Goal: Task Accomplishment & Management: Use online tool/utility

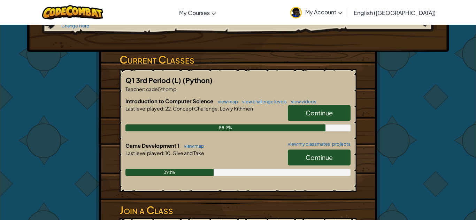
scroll to position [108, 0]
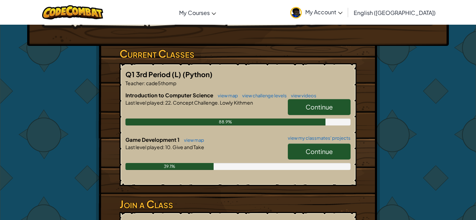
click at [311, 148] on span "Continue" at bounding box center [318, 152] width 27 height 8
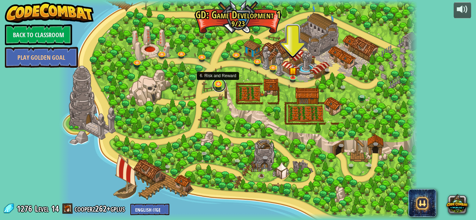
click at [219, 85] on link at bounding box center [219, 85] width 14 height 14
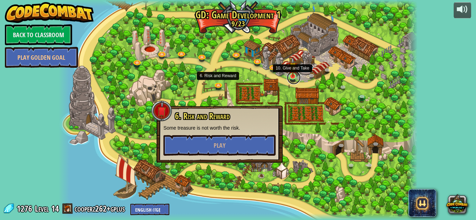
click at [289, 79] on link at bounding box center [294, 78] width 14 height 14
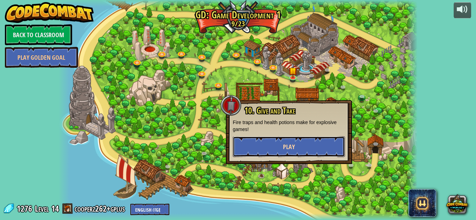
click at [310, 139] on button "Play" at bounding box center [289, 147] width 112 height 21
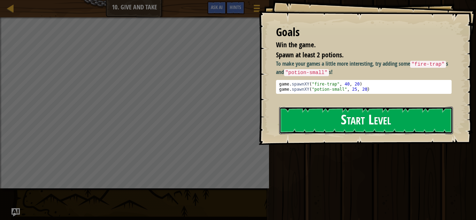
click at [409, 126] on button "Start Level" at bounding box center [366, 121] width 174 height 28
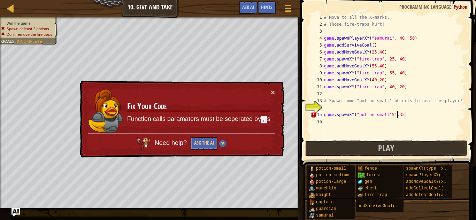
click at [398, 115] on div "# Move to all the X-marks. # Those fire-traps hurt! game . spawnPlayerXY ( "sam…" at bounding box center [394, 83] width 143 height 139
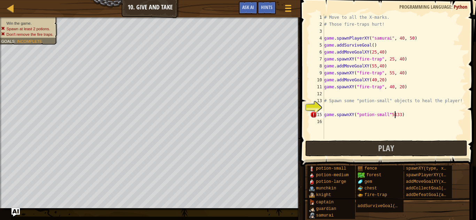
scroll to position [3, 10]
click at [412, 154] on button "Play" at bounding box center [386, 149] width 162 height 16
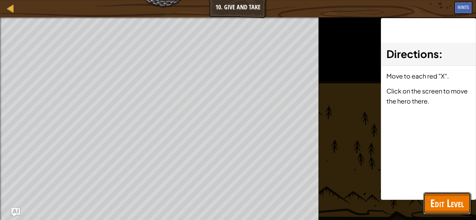
click at [451, 201] on span "Edit Level" at bounding box center [446, 203] width 33 height 14
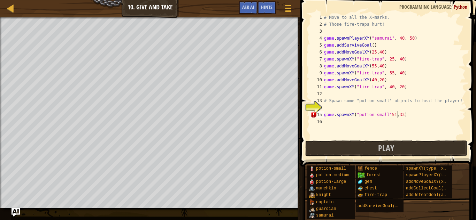
click at [388, 116] on div "# Move to all the X-marks. # Those fire-traps hurt! game . spawnPlayerXY ( "sam…" at bounding box center [394, 83] width 143 height 139
click at [389, 116] on div "# Move to all the X-marks. # Those fire-traps hurt! game . spawnPlayerXY ( "sam…" at bounding box center [394, 83] width 143 height 139
type textarea "game.spawnXY("potion-small", 51,33)"
click at [415, 124] on div "# Move to all the X-marks. # Those fire-traps hurt! game . spawnPlayerXY ( "sam…" at bounding box center [394, 83] width 143 height 139
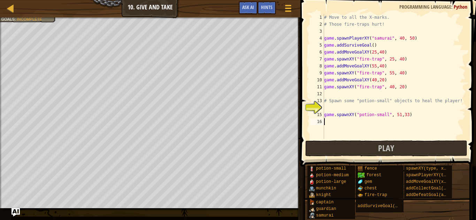
scroll to position [3, 0]
click at [412, 143] on button "Play" at bounding box center [386, 149] width 162 height 16
click at [332, 149] on button "Play" at bounding box center [386, 149] width 162 height 16
click at [374, 51] on div "# Move to all the X-marks. # Those fire-traps hurt! game . spawnPlayerXY ( "sam…" at bounding box center [394, 83] width 143 height 139
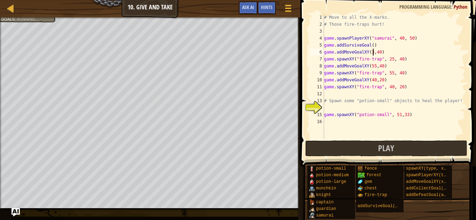
type textarea "game.addMoveGoalXY(33,40)"
click at [379, 152] on span "Play" at bounding box center [386, 148] width 16 height 11
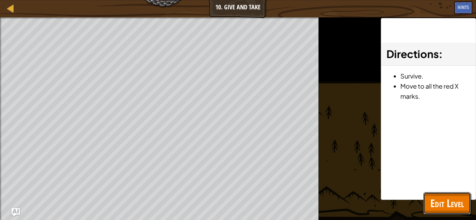
click at [459, 212] on button "Edit Level" at bounding box center [446, 204] width 47 height 22
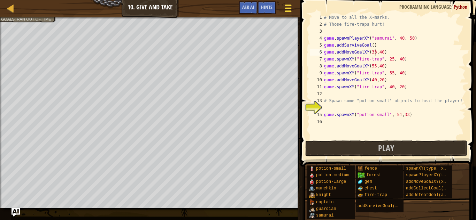
click at [286, 6] on span at bounding box center [288, 5] width 7 height 1
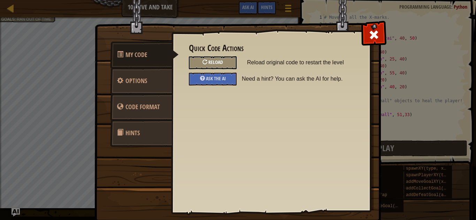
click at [219, 62] on span "Reload" at bounding box center [215, 62] width 15 height 7
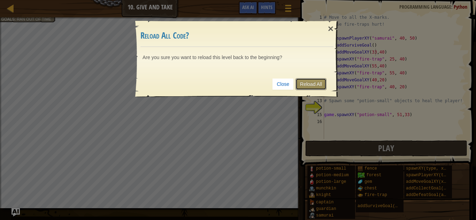
click at [304, 82] on link "Reload All" at bounding box center [310, 84] width 31 height 12
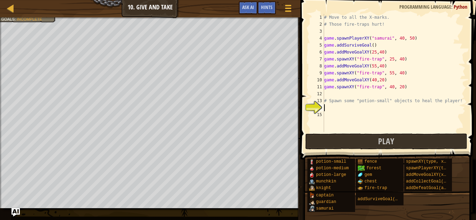
scroll to position [3, 0]
click at [382, 142] on span "Play" at bounding box center [386, 141] width 16 height 11
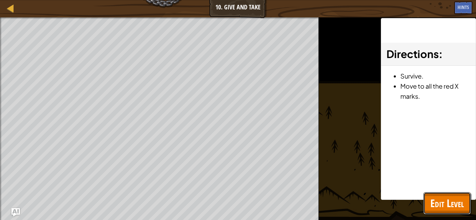
click at [450, 195] on button "Edit Level" at bounding box center [446, 204] width 47 height 22
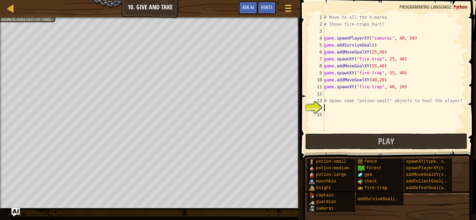
click at [401, 106] on div "# Move to all the X-marks. # Those fire-traps hurt! game . spawnPlayerXY ( "sam…" at bounding box center [394, 80] width 143 height 132
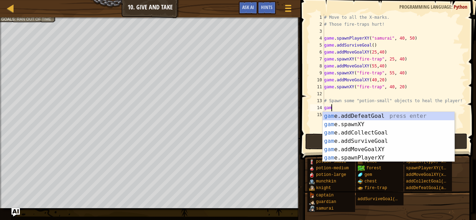
scroll to position [3, 1]
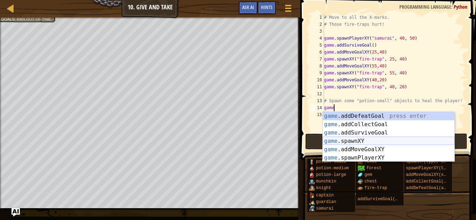
click at [388, 141] on div "game .addDefeatGoal press enter game .addCollectGoal press enter game .addSurvi…" at bounding box center [389, 145] width 132 height 67
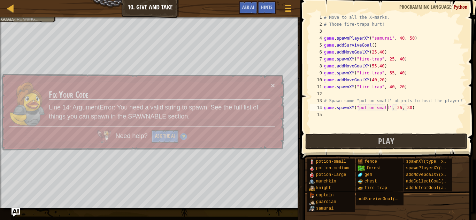
scroll to position [3, 9]
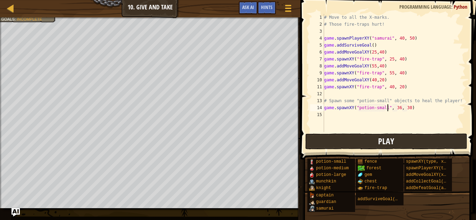
type textarea "game.spawnXY("potion-small", 36, 30)"
click at [364, 145] on button "Play" at bounding box center [386, 142] width 162 height 16
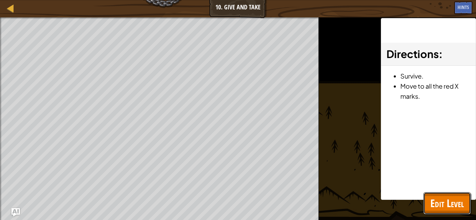
click at [441, 208] on span "Edit Level" at bounding box center [446, 203] width 33 height 14
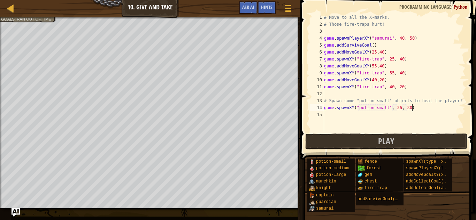
click at [420, 111] on div "# Move to all the X-marks. # Those fire-traps hurt! game . spawnPlayerXY ( "sam…" at bounding box center [394, 80] width 143 height 132
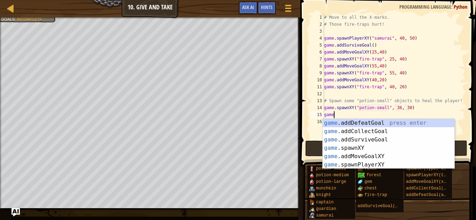
scroll to position [3, 1]
click at [382, 148] on div "game .addDefeatGoal press enter game .addCollectGoal press enter game .addSurvi…" at bounding box center [389, 152] width 132 height 67
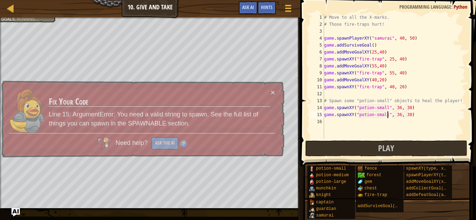
scroll to position [3, 9]
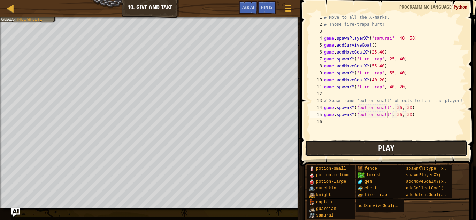
click at [359, 141] on button "Play" at bounding box center [386, 149] width 162 height 16
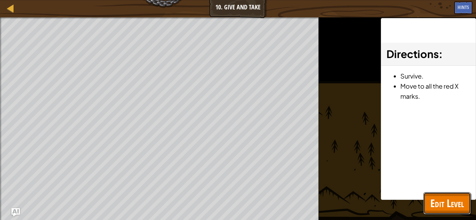
click at [437, 195] on button "Edit Level" at bounding box center [446, 204] width 47 height 22
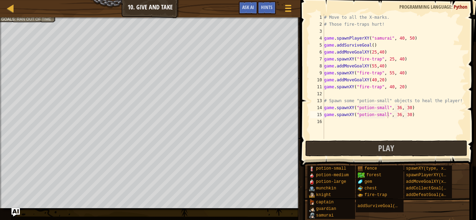
click at [400, 117] on div "# Move to all the X-marks. # Those fire-traps hurt! game . spawnPlayerXY ( "sam…" at bounding box center [394, 83] width 143 height 139
type textarea "game.spawnXY("potion-small", 40, 30)"
click at [397, 145] on button "Play" at bounding box center [386, 149] width 162 height 16
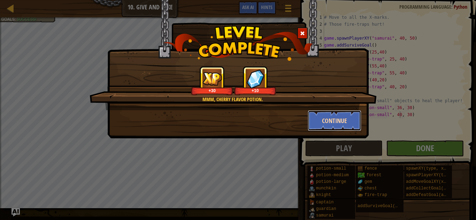
click at [331, 127] on button "Continue" at bounding box center [335, 120] width 54 height 21
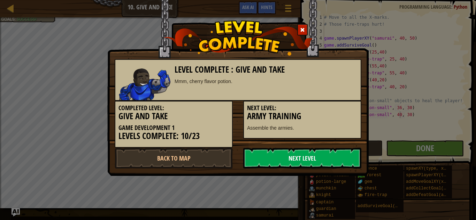
click at [325, 158] on link "Next Level" at bounding box center [302, 158] width 118 height 21
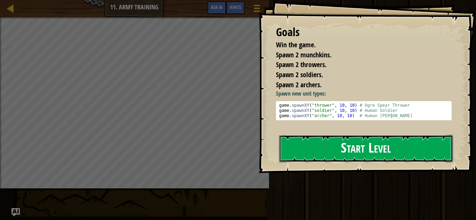
click at [331, 162] on button "Start Level" at bounding box center [366, 149] width 174 height 28
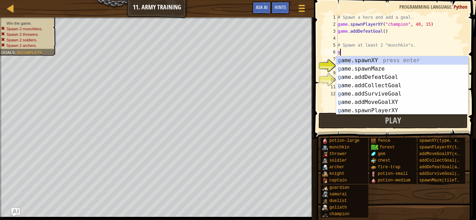
scroll to position [3, 0]
click at [406, 109] on div "g ame.spawnXY press enter g ame.spawnMaze press enter g ame.addDefeatGoal press…" at bounding box center [402, 93] width 132 height 75
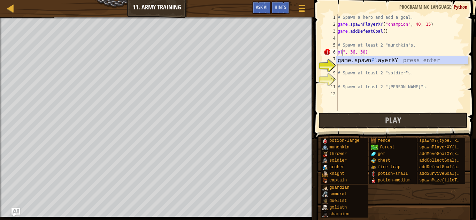
click at [393, 51] on div "# Spawn a hero and add a goal. game . spawnPlayerXY ( "champion" , 40 , 15 ) ga…" at bounding box center [400, 69] width 129 height 111
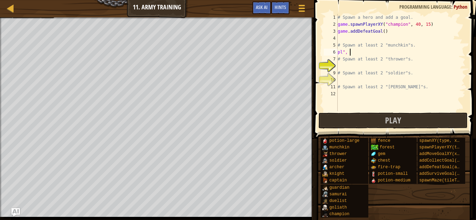
type textarea "p"
type textarea "# Spawn at least 2 "munchkin"s."
click at [343, 54] on div "# Spawn a hero and add a goal. game . spawnPlayerXY ( "champion" , 40 , 15 ) ga…" at bounding box center [400, 69] width 129 height 111
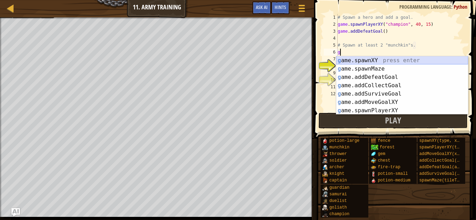
click at [366, 58] on div "g ame.spawnXY press enter g ame.spawnMaze press enter g ame.addDefeatGoal press…" at bounding box center [402, 93] width 132 height 75
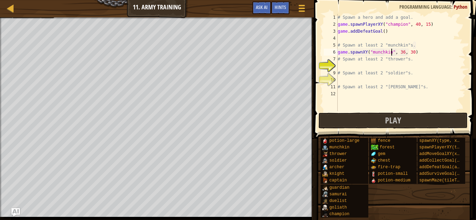
scroll to position [3, 8]
click at [415, 54] on div "# Spawn a hero and add a goal. game . spawnPlayerXY ( "champion" , 40 , 15 ) ga…" at bounding box center [400, 69] width 129 height 111
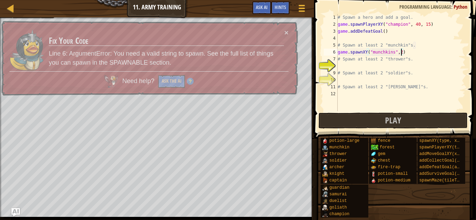
scroll to position [3, 9]
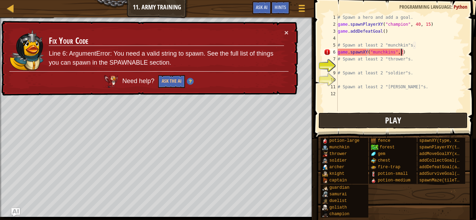
type textarea "game.spawnXY("munchkins",2)"
click at [375, 119] on button "Play" at bounding box center [392, 121] width 149 height 16
click at [348, 63] on div "# Spawn a hero and add a goal. game . spawnPlayerXY ( "champion" , 40 , 15 ) ga…" at bounding box center [400, 69] width 129 height 111
click at [401, 53] on div "# Spawn a hero and add a goal. game . spawnPlayerXY ( "champion" , 40 , 15 ) ga…" at bounding box center [400, 69] width 129 height 111
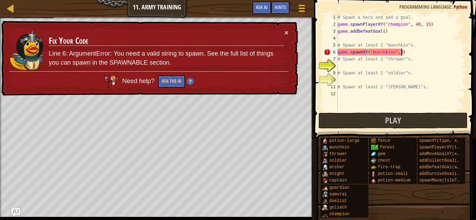
click at [403, 54] on div "# Spawn a hero and add a goal. game . spawnPlayerXY ( "champion" , 40 , 15 ) ga…" at bounding box center [400, 69] width 129 height 111
click at [287, 31] on button "×" at bounding box center [286, 32] width 4 height 7
drag, startPoint x: 407, startPoint y: 47, endPoint x: 384, endPoint y: 46, distance: 22.7
click at [384, 46] on div "# Spawn a hero and add a goal. game . spawnPlayerXY ( "champion" , 40 , 15 ) ga…" at bounding box center [400, 69] width 129 height 111
click at [401, 52] on div "# Spawn a hero and add a goal. game . spawnPlayerXY ( "champion" , 40 , 15 ) ga…" at bounding box center [400, 69] width 129 height 111
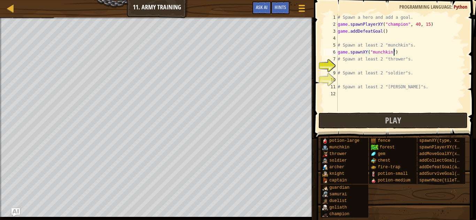
scroll to position [3, 8]
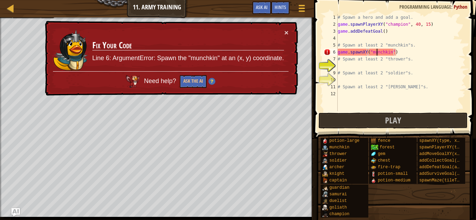
click at [376, 54] on div "# Spawn a hero and add a goal. game . spawnPlayerXY ( "champion" , 40 , 15 ) ga…" at bounding box center [400, 69] width 129 height 111
click at [395, 53] on div "# Spawn a hero and add a goal. game . spawnPlayerXY ( "champion" , 40 , 15 ) ga…" at bounding box center [400, 69] width 129 height 111
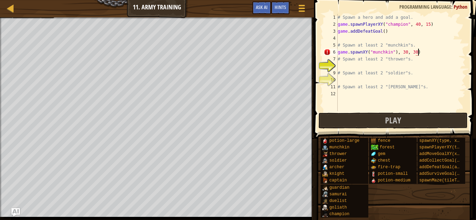
click at [396, 53] on div "# Spawn a hero and add a goal. game . spawnPlayerXY ( "champion" , 40 , 15 ) ga…" at bounding box center [400, 69] width 129 height 111
click at [424, 52] on div "# Spawn a hero and add a goal. game . spawnPlayerXY ( "champion" , 40 , 15 ) ga…" at bounding box center [400, 69] width 129 height 111
click at [369, 70] on div "# Spawn a hero and add a goal. game . spawnPlayerXY ( "champion" , 40 , 15 ) ga…" at bounding box center [400, 69] width 129 height 111
type textarea "# Spawn at least 2 "soldier"s."
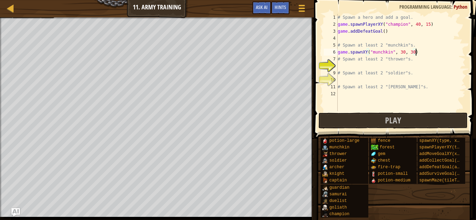
scroll to position [3, 10]
click at [353, 66] on div "# Spawn a hero and add a goal. game . spawnPlayerXY ( "champion" , 40 , 15 ) ga…" at bounding box center [400, 69] width 129 height 111
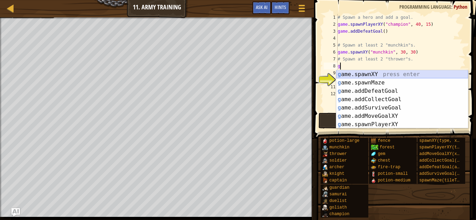
click at [355, 73] on div "g ame.spawnXY press enter g ame.spawnMaze press enter g ame.addDefeatGoal press…" at bounding box center [402, 107] width 132 height 75
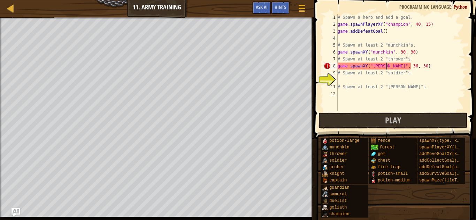
type textarea "game.spawnXY("trowers", 36, 30)"
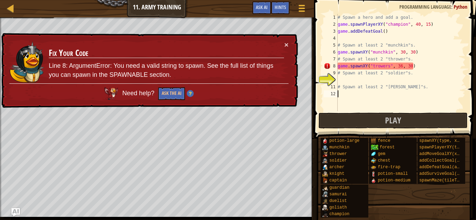
click at [372, 98] on div "# Spawn a hero and add a goal. game . spawnPlayerXY ( "champion" , 40 , 15 ) ga…" at bounding box center [400, 69] width 129 height 111
click at [386, 67] on div "# Spawn a hero and add a goal. game . spawnPlayerXY ( "champion" , 40 , 15 ) ga…" at bounding box center [400, 69] width 129 height 111
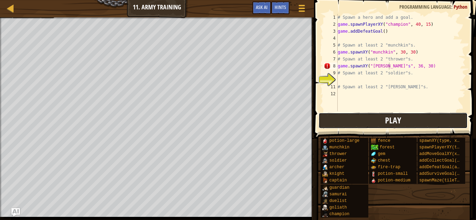
click at [395, 126] on button "Play" at bounding box center [392, 121] width 149 height 16
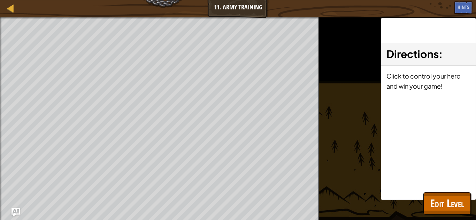
click at [428, 189] on div "Directions : Click to control your hero and win your game!" at bounding box center [428, 109] width 95 height 182
click at [437, 203] on span "Edit Level" at bounding box center [446, 203] width 33 height 14
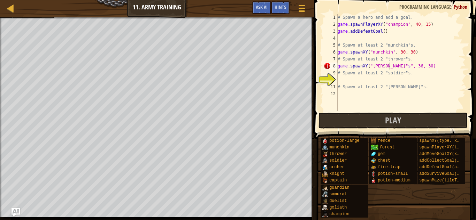
type textarea "# Spawn at least 2 "[PERSON_NAME]"s."
click at [340, 85] on div "# Spawn a hero and add a goal. game . spawnPlayerXY ( "champion" , 40 , 15 ) ga…" at bounding box center [400, 69] width 129 height 111
click at [348, 84] on div "# Spawn a hero and add a goal. game . spawnPlayerXY ( "champion" , 40 , 15 ) ga…" at bounding box center [400, 69] width 129 height 111
click at [346, 82] on div "# Spawn a hero and add a goal. game . spawnPlayerXY ( "champion" , 40 , 15 ) ga…" at bounding box center [400, 69] width 129 height 111
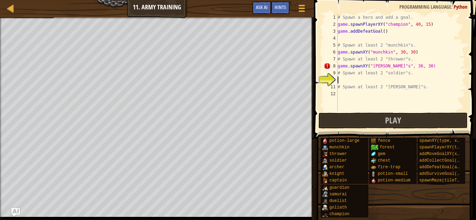
click at [390, 67] on div "# Spawn a hero and add a goal. game . spawnPlayerXY ( "champion" , 40 , 15 ) ga…" at bounding box center [400, 69] width 129 height 111
click at [389, 67] on div "# Spawn a hero and add a goal. game . spawnPlayerXY ( "champion" , 40 , 15 ) ga…" at bounding box center [400, 69] width 129 height 111
click at [392, 67] on div "# Spawn a hero and add a goal. game . spawnPlayerXY ( "champion" , 40 , 15 ) ga…" at bounding box center [400, 69] width 129 height 111
drag, startPoint x: 365, startPoint y: 62, endPoint x: 419, endPoint y: 56, distance: 54.0
click at [419, 56] on div "# Spawn a hero and add a goal. game . spawnPlayerXY ( "champion" , 40 , 15 ) ga…" at bounding box center [400, 69] width 129 height 111
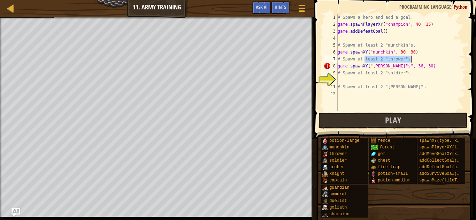
click at [396, 70] on div "# Spawn a hero and add a goal. game . spawnPlayerXY ( "champion" , 40 , 15 ) ga…" at bounding box center [400, 69] width 129 height 111
click at [372, 65] on div "# Spawn a hero and add a goal. game . spawnPlayerXY ( "champion" , 40 , 15 ) ga…" at bounding box center [400, 69] width 129 height 111
click at [392, 67] on div "# Spawn a hero and add a goal. game . spawnPlayerXY ( "champion" , 40 , 15 ) ga…" at bounding box center [400, 69] width 129 height 111
click at [415, 54] on div "# Spawn a hero and add a goal. game . spawnPlayerXY ( "champion" , 40 , 15 ) ga…" at bounding box center [400, 69] width 129 height 111
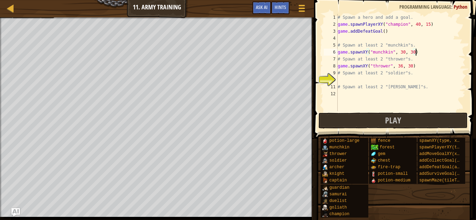
type textarea "game.spawnXY("munchkin", 30, 30)"
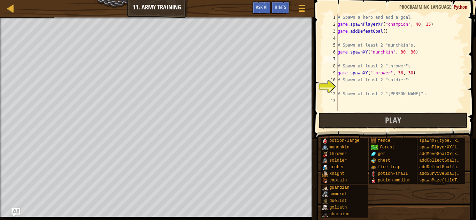
scroll to position [3, 0]
click at [420, 71] on div "# Spawn a hero and add a goal. game . spawnPlayerXY ( "champion" , 40 , 15 ) ga…" at bounding box center [400, 69] width 129 height 111
type textarea "game.spawnXY("thrower", 36, 30)"
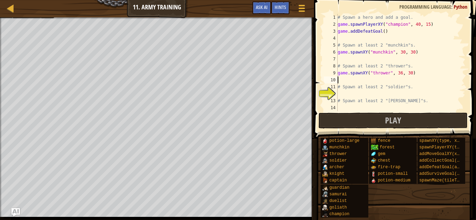
click at [397, 93] on div "# Spawn a hero and add a goal. game . spawnPlayerXY ( "champion" , 40 , 15 ) ga…" at bounding box center [400, 69] width 129 height 111
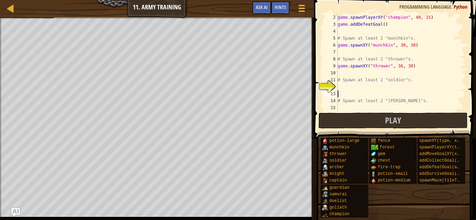
click at [370, 110] on div "game . spawnPlayerXY ( "champion" , 40 , 15 ) game . addDefeatGoal ( ) # Spawn …" at bounding box center [400, 69] width 129 height 111
click at [366, 86] on div "game . spawnPlayerXY ( "champion" , 40 , 15 ) game . addDefeatGoal ( ) # Spawn …" at bounding box center [400, 69] width 129 height 111
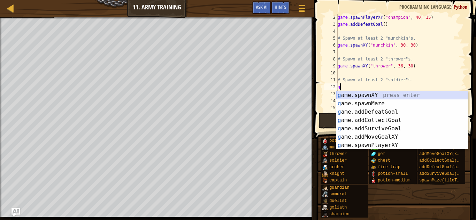
click at [399, 95] on div "g ame.spawnXY press enter g ame.spawnMaze press enter g ame.addDefeatGoal press…" at bounding box center [402, 128] width 132 height 75
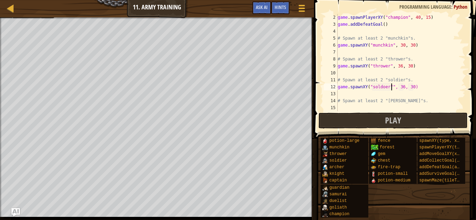
scroll to position [3, 8]
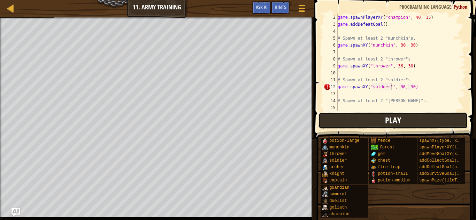
click at [382, 123] on button "Play" at bounding box center [392, 121] width 149 height 16
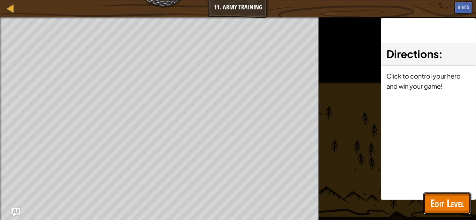
click at [436, 203] on span "Edit Level" at bounding box center [446, 203] width 33 height 14
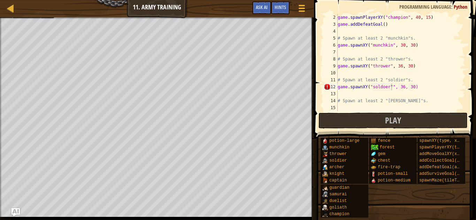
click at [383, 87] on div "game . spawnPlayerXY ( "champion" , 40 , 15 ) game . addDefeatGoal ( ) # Spawn …" at bounding box center [400, 69] width 129 height 111
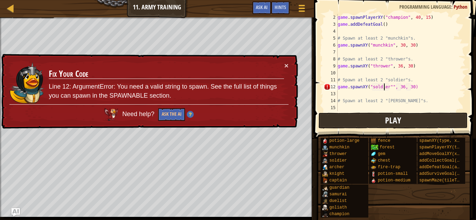
type textarea "game.spawnXY("soldier"", 36, 30)"
click at [351, 119] on button "Play" at bounding box center [392, 121] width 149 height 16
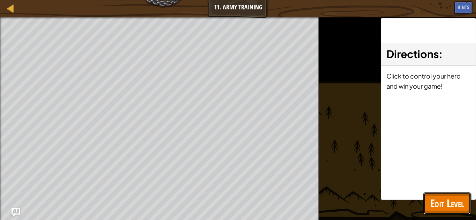
click at [464, 206] on button "Edit Level" at bounding box center [446, 204] width 47 height 22
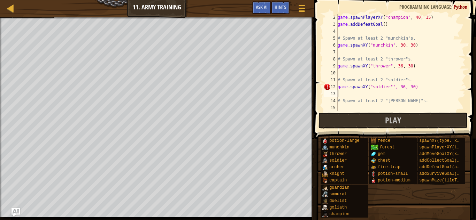
click at [419, 92] on div "game . spawnPlayerXY ( "champion" , 40 , 15 ) game . addDefeatGoal ( ) # Spawn …" at bounding box center [400, 69] width 129 height 111
click at [421, 89] on div "game . spawnPlayerXY ( "champion" , 40 , 15 ) game . addDefeatGoal ( ) # Spawn …" at bounding box center [400, 69] width 129 height 111
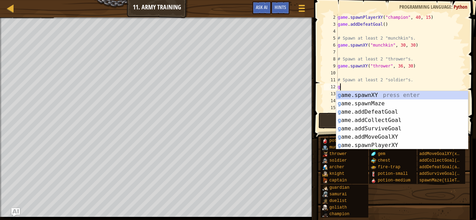
type textarea "g"
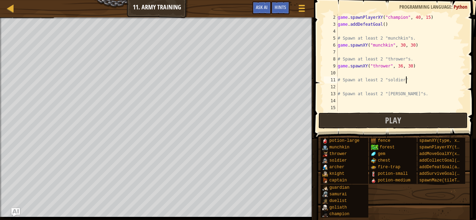
type textarea "# Spawn at least 2 "soldi"
click at [420, 101] on div "game . spawnPlayerXY ( "champion" , 40 , 15 ) game . addDefeatGoal ( ) # Spawn …" at bounding box center [400, 69] width 129 height 111
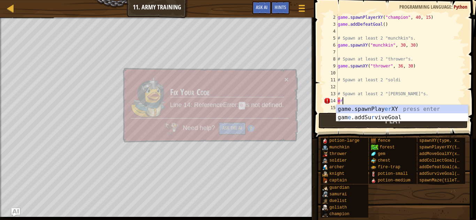
scroll to position [3, 0]
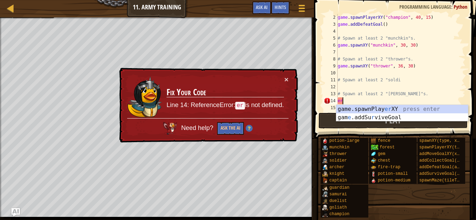
type textarea "e"
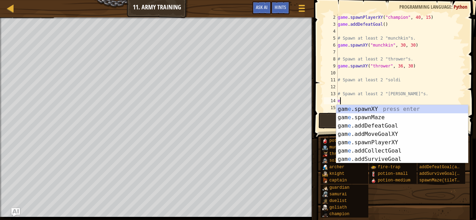
scroll to position [3, 0]
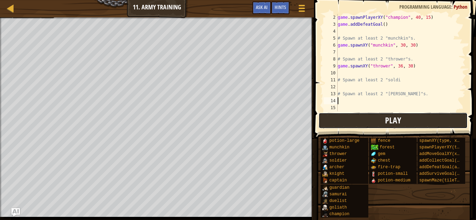
click at [371, 127] on button "Play" at bounding box center [392, 121] width 149 height 16
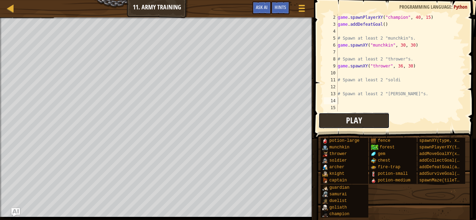
click at [344, 124] on button "Play" at bounding box center [353, 121] width 71 height 16
click at [383, 86] on div "game . spawnPlayerXY ( "champion" , 40 , 15 ) game . addDefeatGoal ( ) # Spawn …" at bounding box center [400, 69] width 129 height 111
click at [364, 50] on div "game . spawnPlayerXY ( "champion" , 40 , 15 ) game . addDefeatGoal ( ) # Spawn …" at bounding box center [400, 69] width 129 height 111
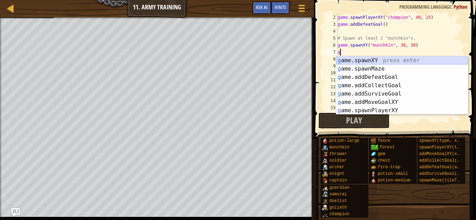
click at [364, 59] on div "g ame.spawnXY press enter g ame.spawnMaze press enter g ame.addDefeatGoal press…" at bounding box center [402, 93] width 132 height 75
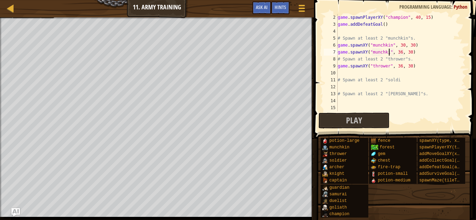
type textarea "game.spawnXY("munchkin", 36, 30)"
click at [375, 71] on div "game . spawnPlayerXY ( "champion" , 40 , 15 ) game . addDefeatGoal ( ) # Spawn …" at bounding box center [400, 69] width 129 height 111
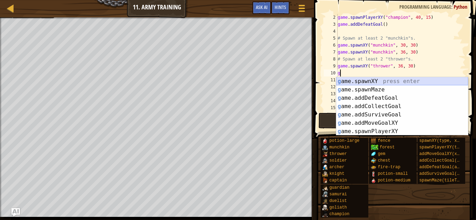
click at [373, 79] on div "g ame.spawnXY press enter g ame.spawnMaze press enter g ame.addDefeatGoal press…" at bounding box center [402, 114] width 132 height 75
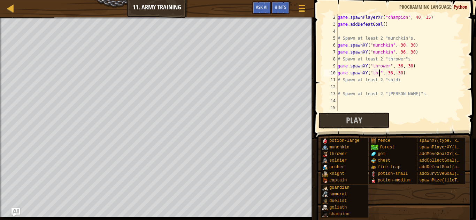
scroll to position [3, 6]
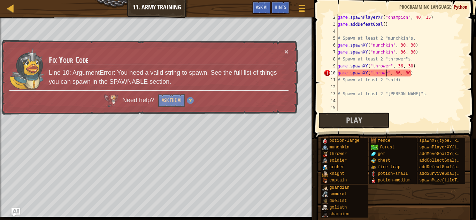
type textarea "game.spawnXY("thrower", 36, 30)"
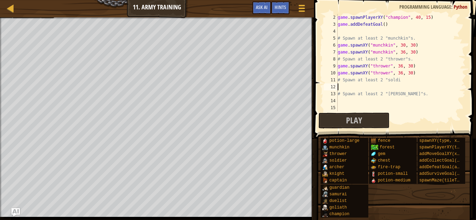
click at [375, 87] on div "game . spawnPlayerXY ( "champion" , 40 , 15 ) game . addDefeatGoal ( ) # Spawn …" at bounding box center [400, 69] width 129 height 111
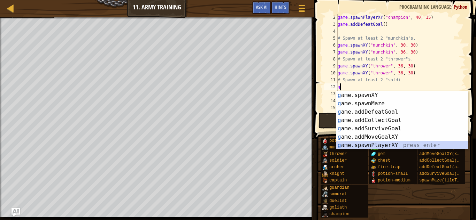
click at [373, 144] on div "g ame.spawnXY press enter g ame.spawnMaze press enter g ame.addDefeatGoal press…" at bounding box center [402, 128] width 132 height 75
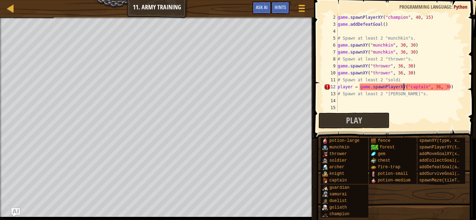
click at [404, 89] on div "game . spawnPlayerXY ( "champion" , 40 , 15 ) game . addDefeatGoal ( ) # Spawn …" at bounding box center [400, 69] width 129 height 111
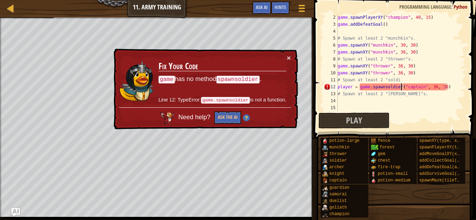
click at [424, 85] on div "game . spawnPlayerXY ( "champion" , 40 , 15 ) game . addDefeatGoal ( ) # Spawn …" at bounding box center [400, 69] width 129 height 111
click at [443, 93] on div "game . spawnPlayerXY ( "champion" , 40 , 15 ) game . addDefeatGoal ( ) # Spawn …" at bounding box center [400, 69] width 129 height 111
click at [432, 86] on div "game . spawnPlayerXY ( "champion" , 40 , 15 ) game . addDefeatGoal ( ) # Spawn …" at bounding box center [400, 69] width 129 height 111
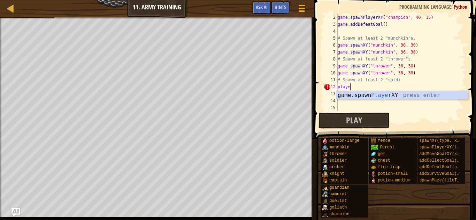
scroll to position [3, 0]
type textarea "p"
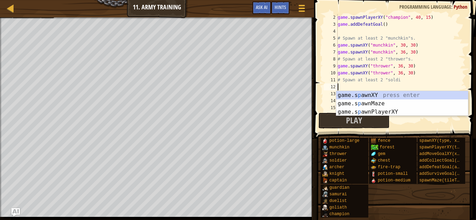
type textarea "# Spawn at least 2 "sold"
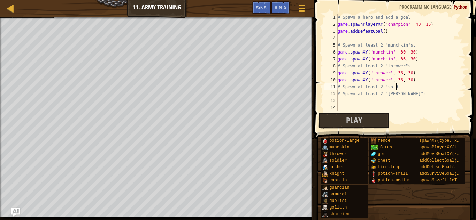
click at [428, 84] on div "# Spawn a hero and add a goal. game . spawnPlayerXY ( "champion" , 40 , 15 ) ga…" at bounding box center [400, 69] width 129 height 111
click at [412, 89] on div "# Spawn a hero and add a goal. game . spawnPlayerXY ( "champion" , 40 , 15 ) ga…" at bounding box center [400, 69] width 129 height 111
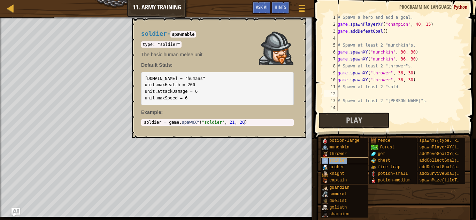
click at [343, 162] on span "soldier" at bounding box center [337, 160] width 17 height 5
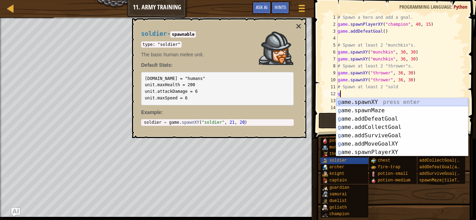
click at [381, 102] on div "g ame.spawnXY press enter g ame.spawnMaze press enter g ame.addDefeatGoal press…" at bounding box center [402, 135] width 132 height 75
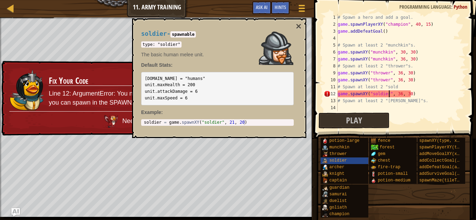
scroll to position [3, 7]
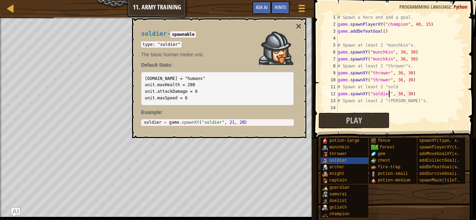
click at [400, 93] on div "# Spawn a hero and add a goal. game . spawnPlayerXY ( "champion" , 40 , 15 ) ga…" at bounding box center [400, 69] width 129 height 111
click at [411, 94] on div "# Spawn a hero and add a goal. game . spawnPlayerXY ( "champion" , 40 , 15 ) ga…" at bounding box center [400, 69] width 129 height 111
type textarea "game.spawnXY("soldier", 21, 20)"
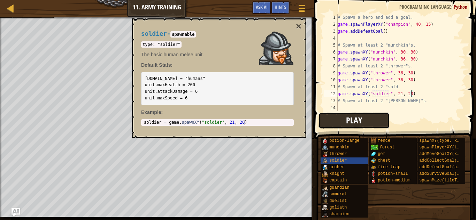
click at [355, 116] on span "Play" at bounding box center [354, 120] width 16 height 11
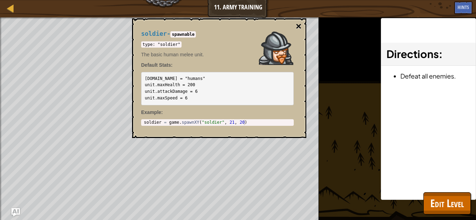
click at [297, 22] on button "×" at bounding box center [299, 27] width 6 height 10
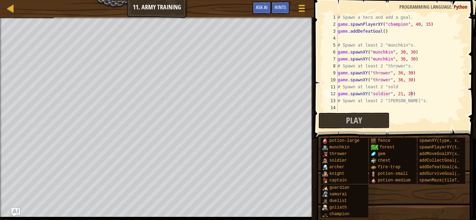
click at [428, 197] on div "potion-large munchkin thrower soldier [PERSON_NAME] [PERSON_NAME] captain guard…" at bounding box center [395, 178] width 151 height 81
click at [420, 91] on div "# Spawn a hero and add a goal. game . spawnPlayerXY ( "champion" , 40 , 15 ) ga…" at bounding box center [400, 69] width 129 height 111
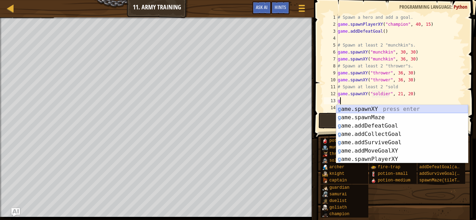
click at [363, 110] on div "g ame.spawnXY press enter g ame.spawnMaze press enter g ame.addDefeatGoal press…" at bounding box center [402, 142] width 132 height 75
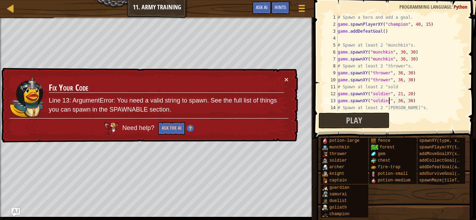
scroll to position [3, 7]
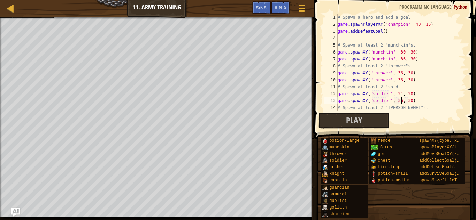
click at [401, 100] on div "# Spawn a hero and add a goal. game . spawnPlayerXY ( "champion" , 40 , 15 ) ga…" at bounding box center [400, 69] width 129 height 111
click at [409, 101] on div "# Spawn a hero and add a goal. game . spawnPlayerXY ( "champion" , 40 , 15 ) ga…" at bounding box center [400, 69] width 129 height 111
click at [354, 122] on span "Play" at bounding box center [354, 120] width 16 height 11
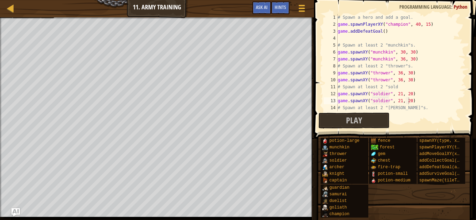
click at [409, 106] on div "# Spawn a hero and add a goal. game . spawnPlayerXY ( "champion" , 40 , 15 ) ga…" at bounding box center [400, 69] width 129 height 111
type textarea "# Spawn at least 2 "[PERSON_NAME]"s."
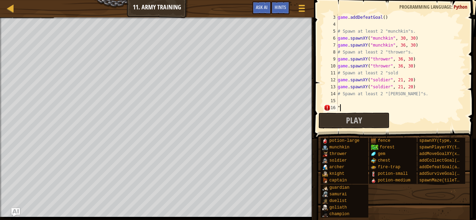
scroll to position [0, 0]
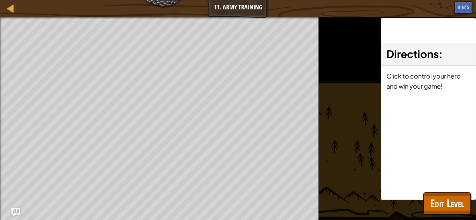
click at [437, 192] on div "Directions : Click to control your hero and win your game!" at bounding box center [428, 109] width 95 height 182
click at [436, 196] on button "Edit Level" at bounding box center [446, 204] width 47 height 22
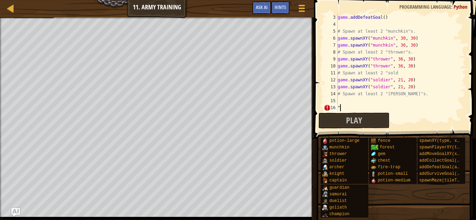
click at [346, 107] on div "game . addDefeatGoal ( ) # Spawn at least 2 "munchkin"s. game . spawnXY ( "munc…" at bounding box center [400, 69] width 129 height 111
type textarea """
click at [346, 96] on div "game . addDefeatGoal ( ) # Spawn at least 2 "munchkin"s. game . spawnXY ( "munc…" at bounding box center [400, 69] width 129 height 111
type textarea "# Spawn at least 2 "[PERSON_NAME]"s."
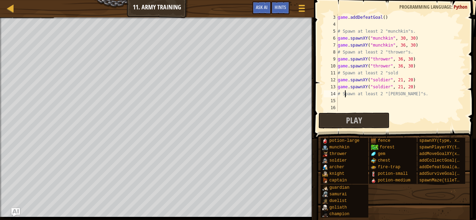
click at [347, 102] on div "game . addDefeatGoal ( ) # Spawn at least 2 "munchkin"s. game . spawnXY ( "munc…" at bounding box center [400, 69] width 129 height 111
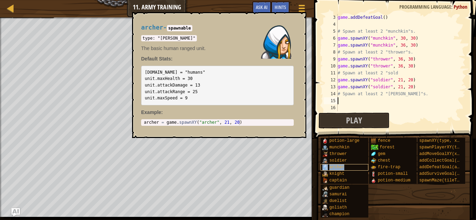
click at [344, 166] on div "archer" at bounding box center [344, 167] width 48 height 7
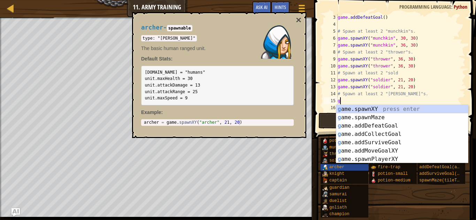
scroll to position [3, 0]
click at [388, 111] on div "ga me.spawnXY press enter ga me.addDefeatGoal press enter ga me.spawnMaze press…" at bounding box center [402, 142] width 132 height 75
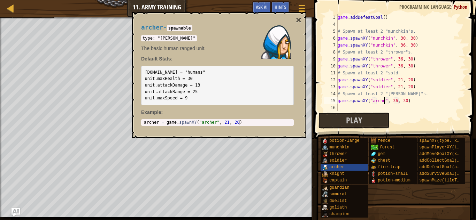
type textarea "game.spawnXY("[PERSON_NAME]", 36, 30)"
click at [421, 103] on div "game . addDefeatGoal ( ) # Spawn at least 2 "munchkin"s. game . spawnXY ( "munc…" at bounding box center [400, 69] width 129 height 111
paste textarea "g"
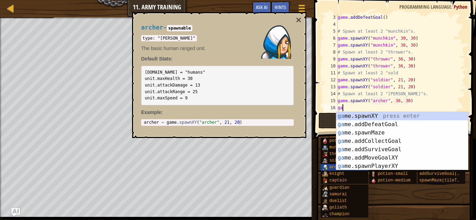
scroll to position [3, 0]
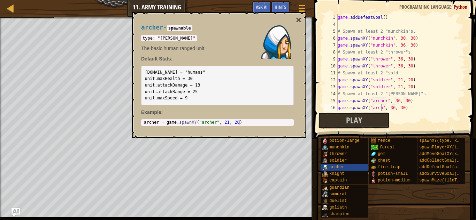
type textarea "game.spawnXY("[PERSON_NAME]", 36, 30)"
click at [387, 119] on button "Play" at bounding box center [353, 121] width 71 height 16
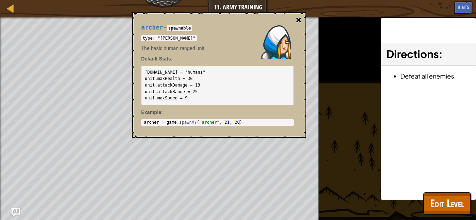
click at [297, 23] on button "×" at bounding box center [299, 20] width 6 height 10
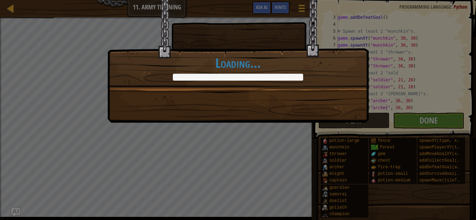
click at [417, 121] on div "Rrrazzle dazzle! +0 +0 Continue Loading..." at bounding box center [238, 110] width 476 height 220
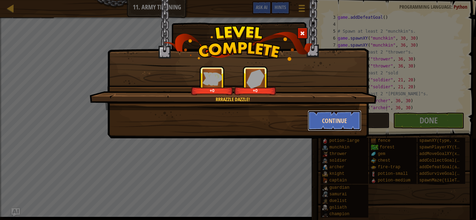
click at [356, 119] on button "Continue" at bounding box center [335, 120] width 54 height 21
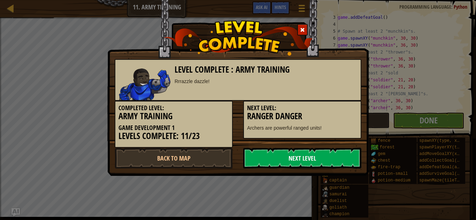
click at [320, 157] on link "Next Level" at bounding box center [302, 158] width 118 height 21
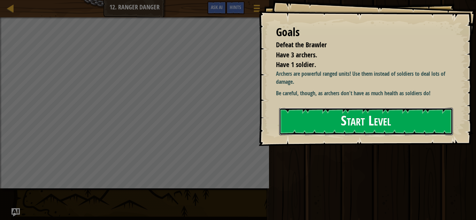
click at [338, 127] on button "Start Level" at bounding box center [366, 122] width 174 height 28
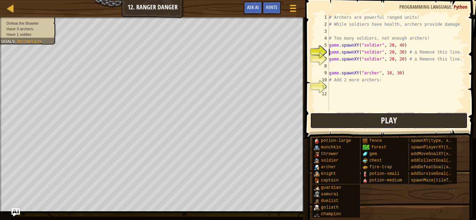
click at [349, 124] on button "Play" at bounding box center [388, 121] width 157 height 16
